Goal: Contribute content: Add original content to the website for others to see

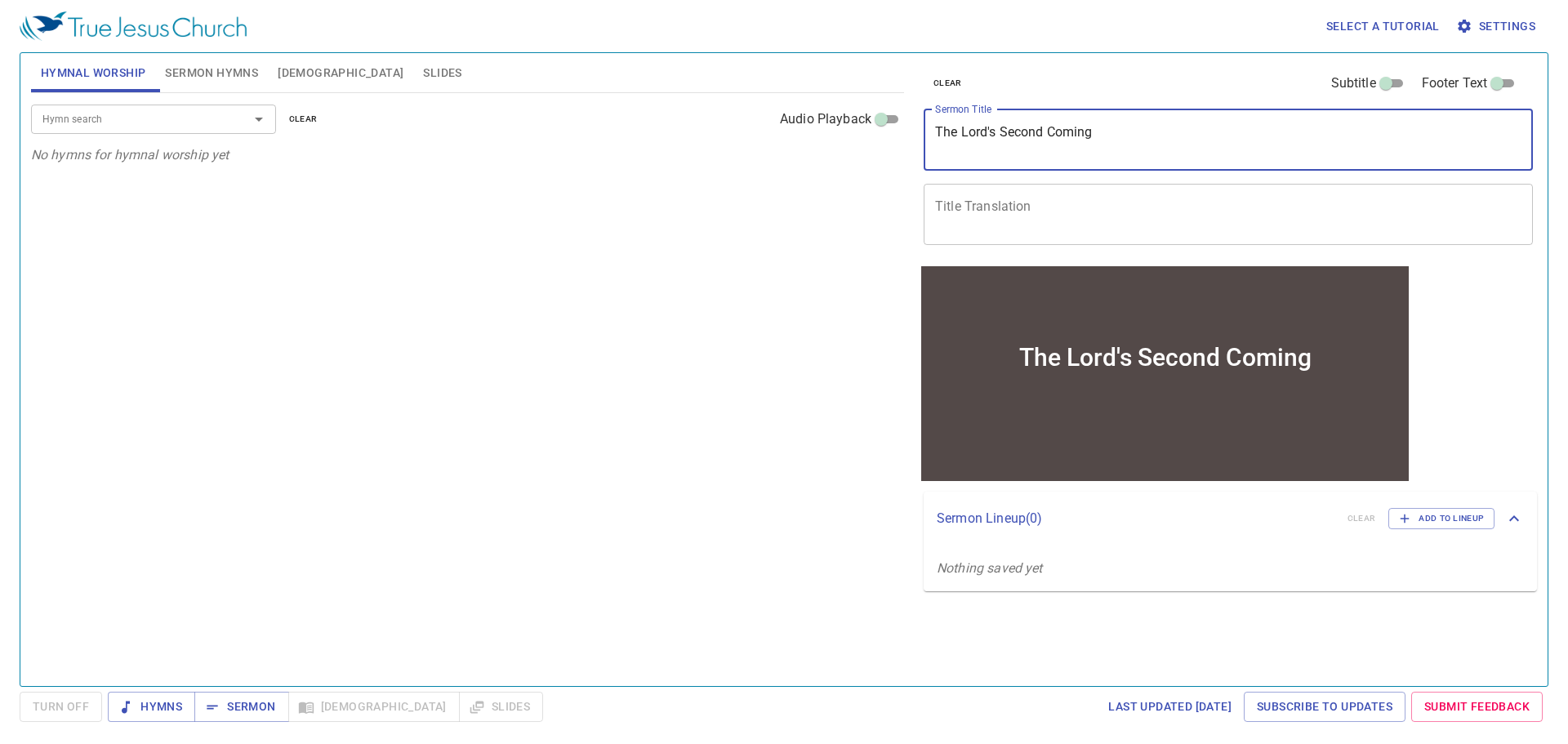
drag, startPoint x: 1131, startPoint y: 131, endPoint x: 911, endPoint y: 154, distance: 221.2
click at [911, 154] on div "clear Subtitle Footer Text Sermon Title The Lord's Second Coming x Sermon Title…" at bounding box center [1227, 363] width 633 height 633
type textarea "Sabbath Q & A"
click at [0, 0] on button "Sermon" at bounding box center [0, 0] width 0 height 0
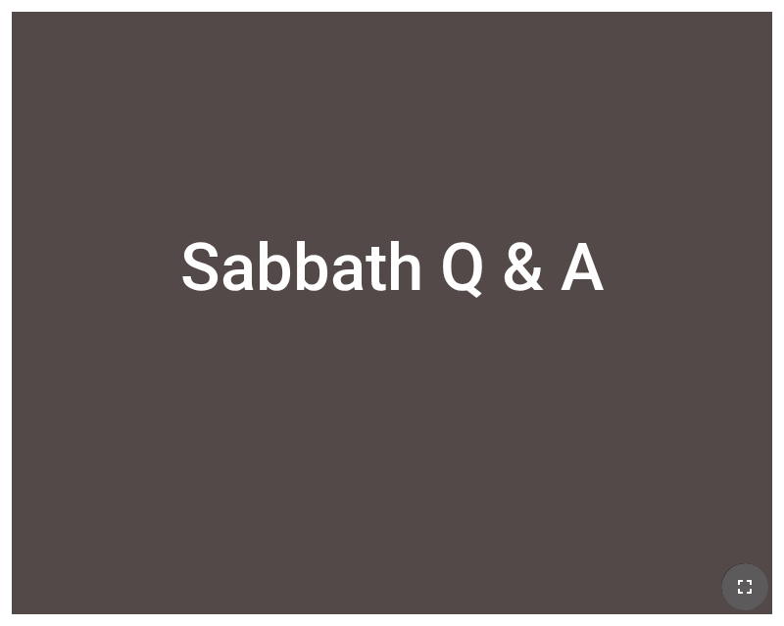
click at [753, 581] on icon "button" at bounding box center [745, 587] width 24 height 24
